Goal: Information Seeking & Learning: Learn about a topic

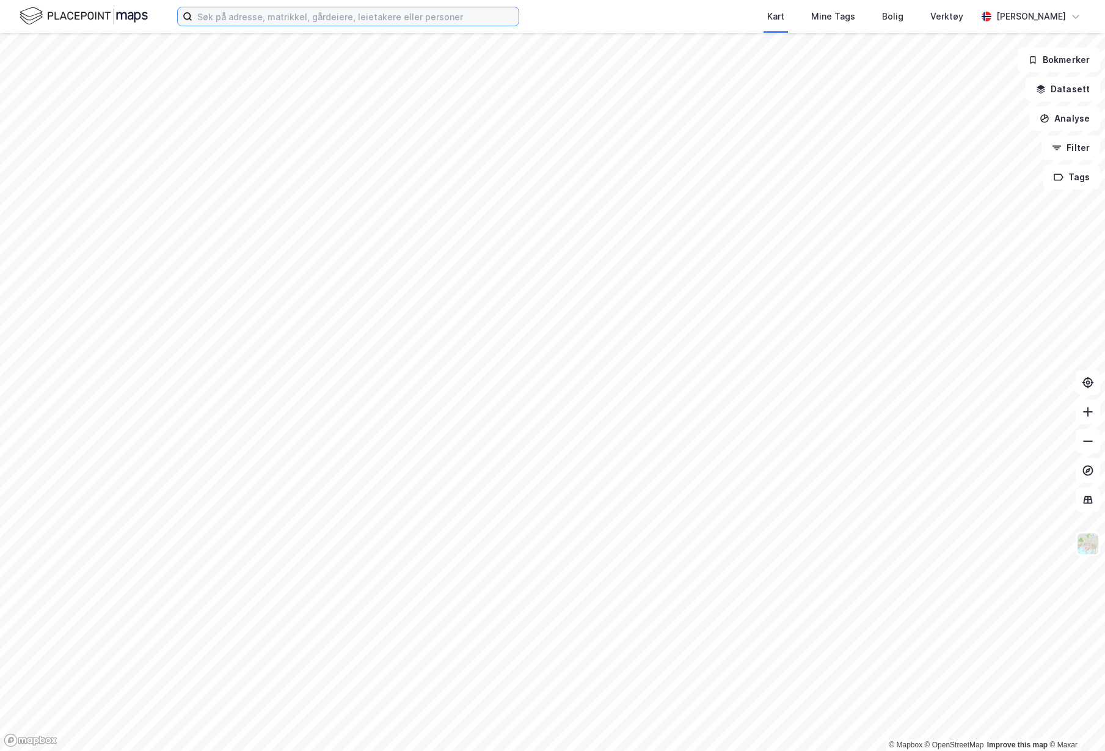
click at [359, 18] on input at bounding box center [355, 16] width 326 height 18
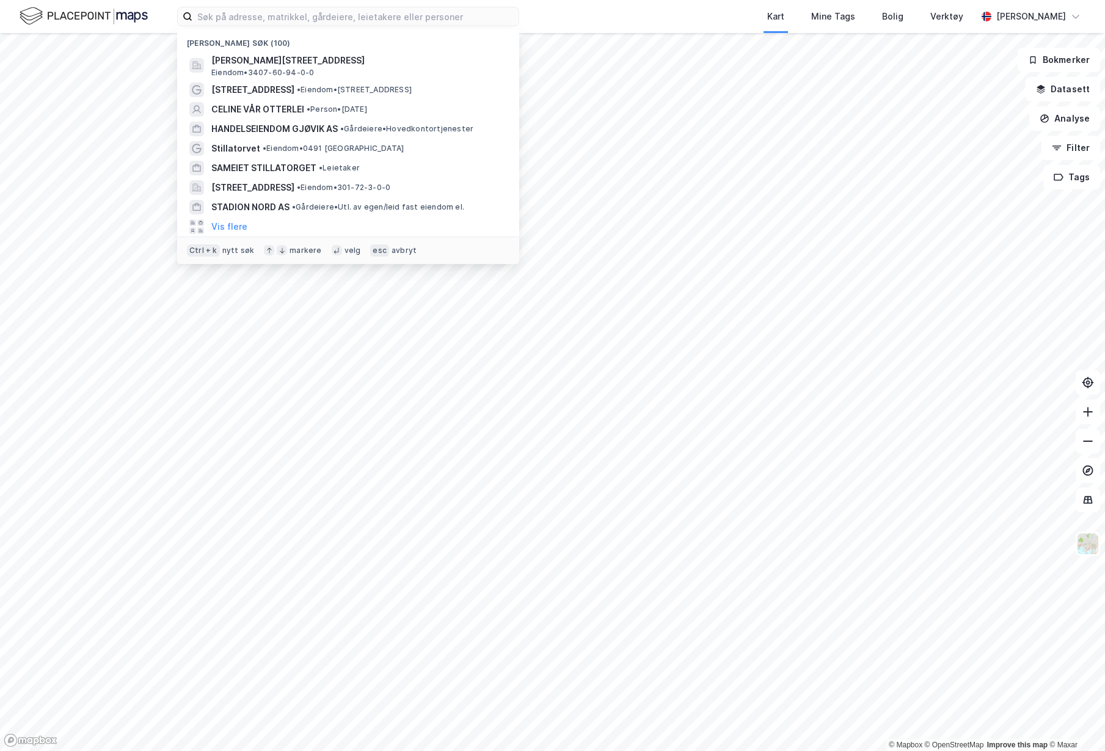
click at [309, 87] on span "• Eiendom • [STREET_ADDRESS]" at bounding box center [354, 90] width 115 height 10
